Goal: Transaction & Acquisition: Download file/media

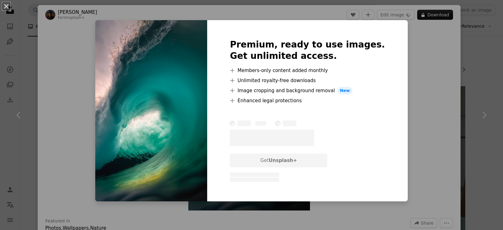
scroll to position [2504, 0]
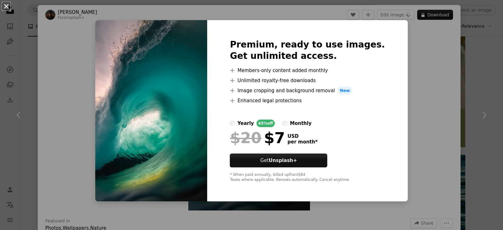
click at [5, 6] on button "An X shape" at bounding box center [7, 7] width 8 height 8
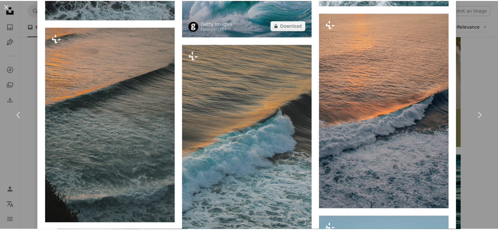
scroll to position [1068, 0]
